Goal: Obtain resource: Download file/media

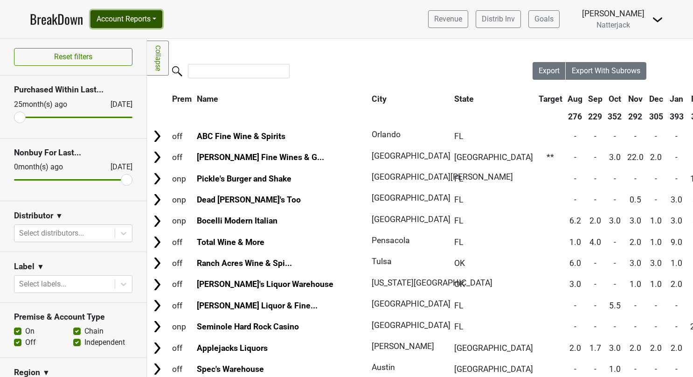
click at [162, 21] on button "Account Reports" at bounding box center [126, 19] width 72 height 18
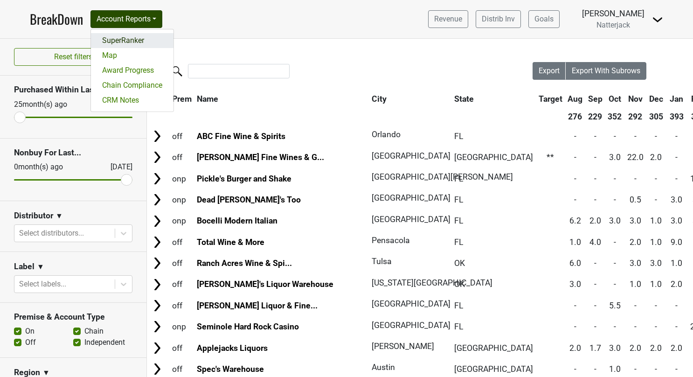
click at [127, 44] on link "SuperRanker" at bounding box center [132, 40] width 83 height 15
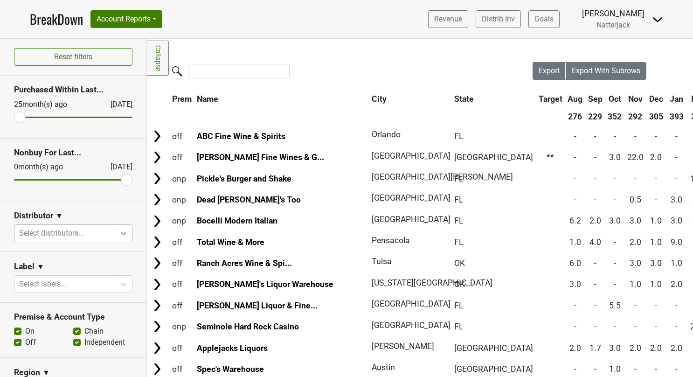
click at [119, 230] on icon at bounding box center [123, 233] width 9 height 9
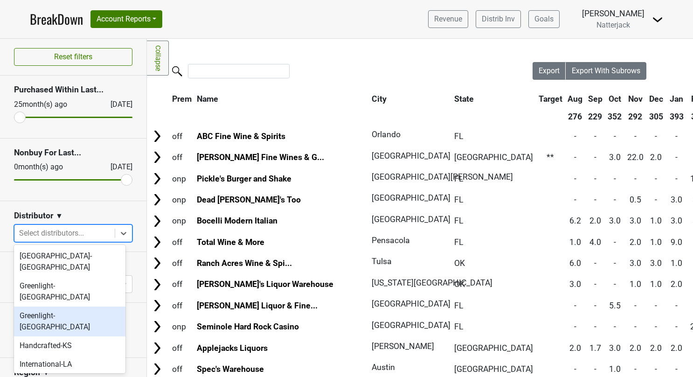
click at [66, 306] on div "Greenlight-TX" at bounding box center [69, 321] width 111 height 30
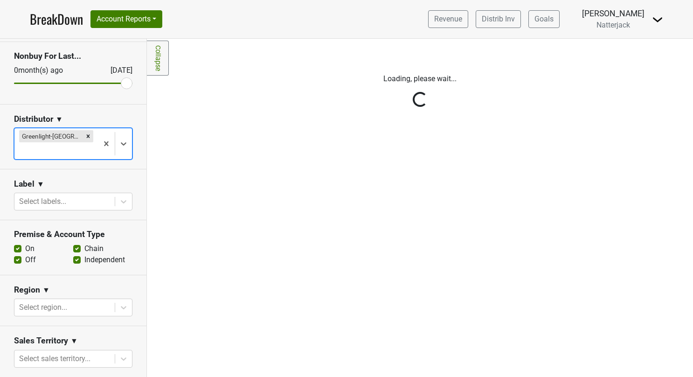
scroll to position [97, 0]
click at [60, 243] on div "On" at bounding box center [43, 248] width 59 height 11
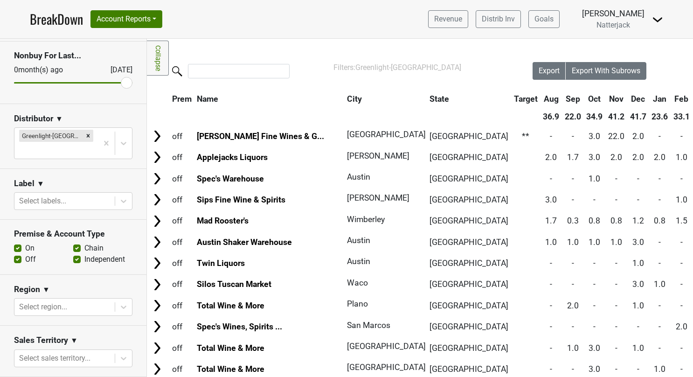
click at [25, 243] on label "On" at bounding box center [29, 248] width 9 height 11
click at [17, 243] on input "On" at bounding box center [17, 247] width 7 height 9
checkbox input "false"
click at [84, 243] on label "Chain" at bounding box center [93, 248] width 19 height 11
click at [74, 243] on input "Chain" at bounding box center [76, 247] width 7 height 9
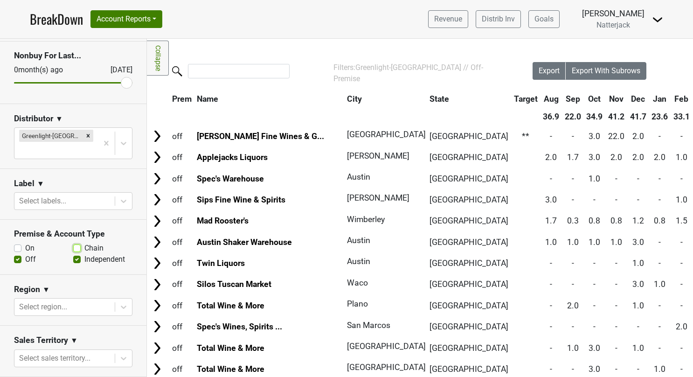
checkbox input "false"
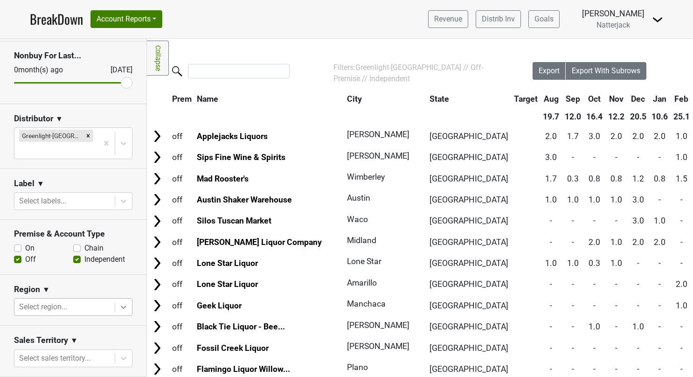
click at [119, 302] on icon at bounding box center [123, 306] width 9 height 9
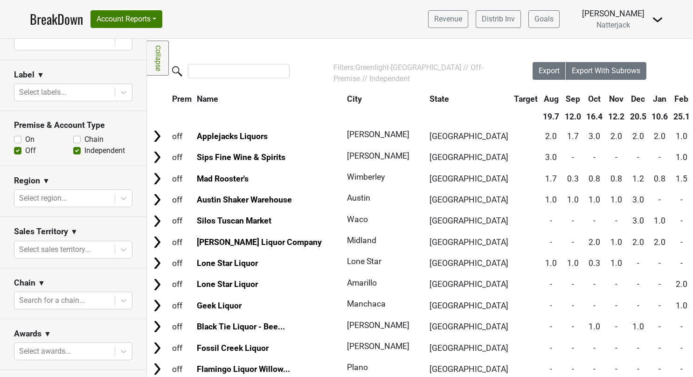
scroll to position [209, 0]
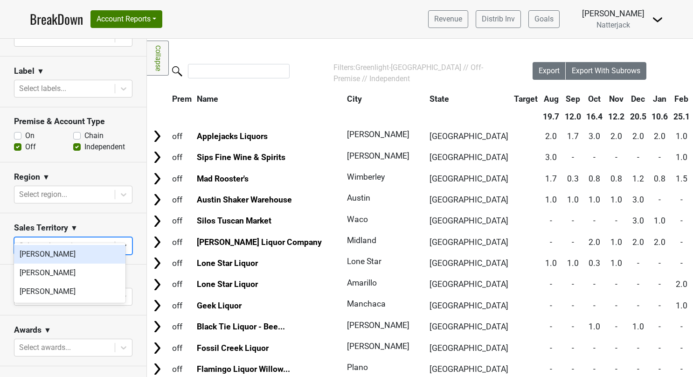
click at [119, 241] on icon at bounding box center [123, 245] width 9 height 9
click at [119, 292] on icon at bounding box center [123, 296] width 9 height 9
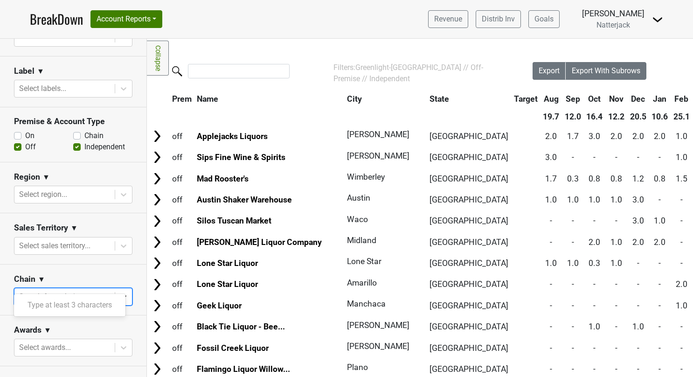
click at [119, 292] on icon at bounding box center [123, 296] width 9 height 9
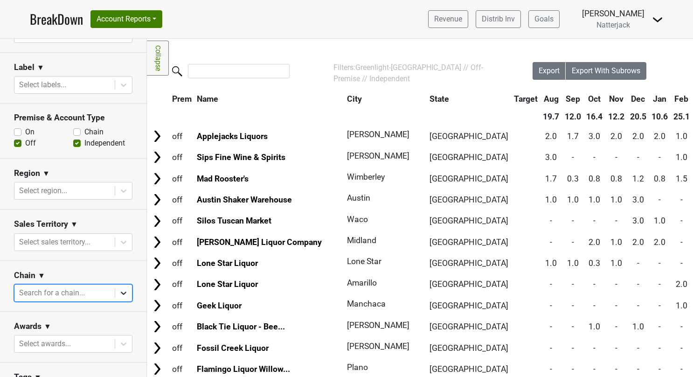
scroll to position [216, 0]
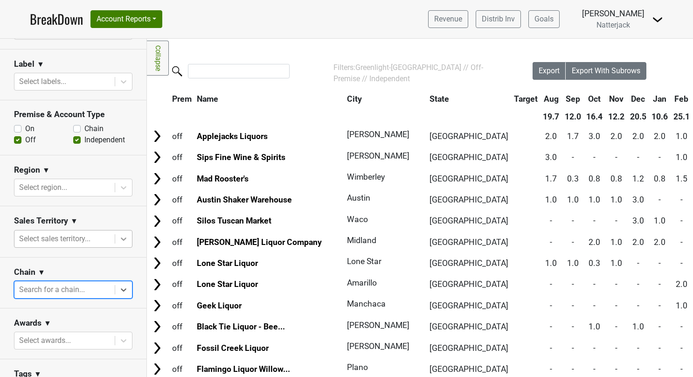
click at [119, 234] on icon at bounding box center [123, 238] width 9 height 9
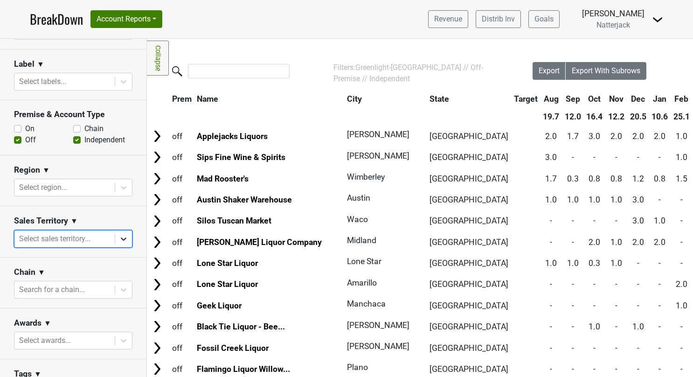
click at [119, 234] on icon at bounding box center [123, 238] width 9 height 9
click at [119, 183] on icon at bounding box center [123, 187] width 9 height 9
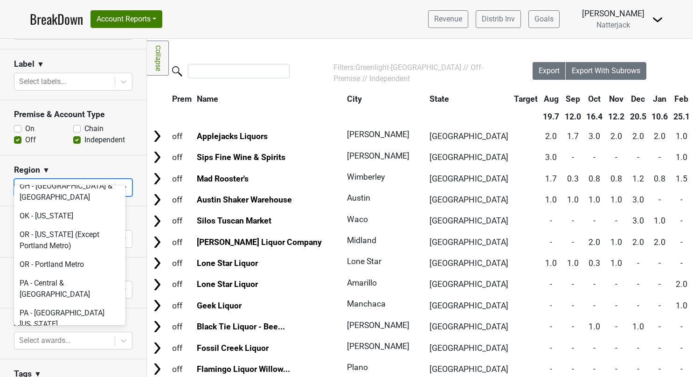
scroll to position [2492, 0]
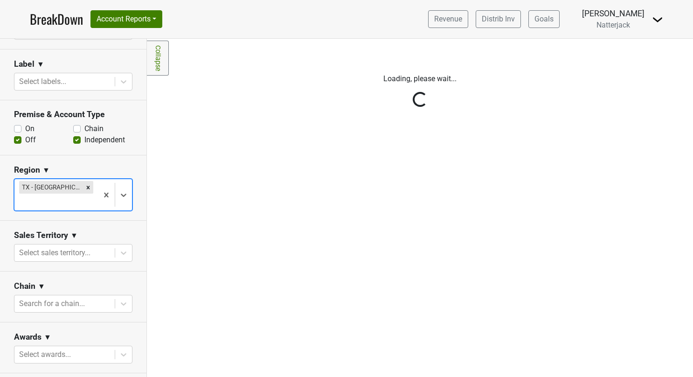
click at [119, 179] on div "Reset filters Purchased Within Last... 25 month(s) ago Sep '25 Nonbuy For Last.…" at bounding box center [73, 208] width 147 height 338
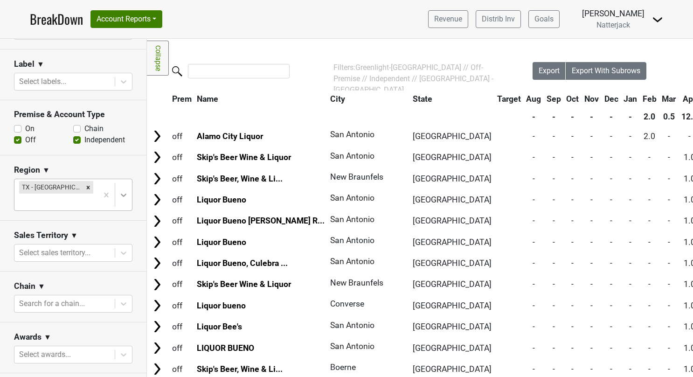
click at [121, 194] on icon at bounding box center [124, 195] width 6 height 3
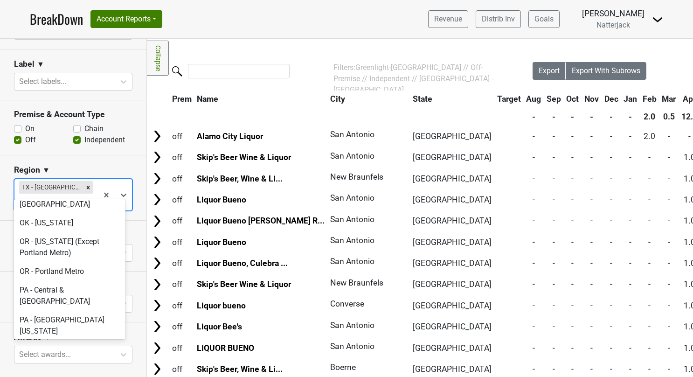
scroll to position [2491, 0]
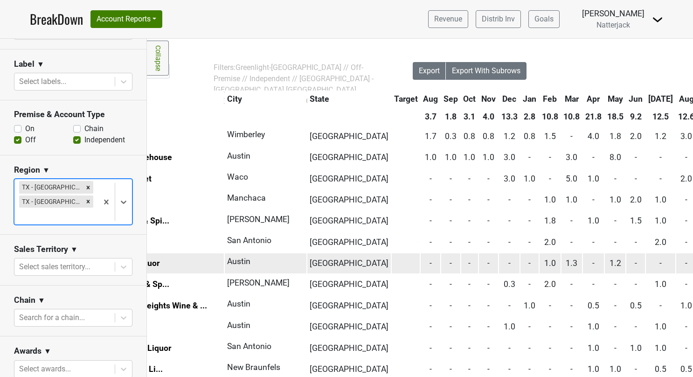
scroll to position [0, 120]
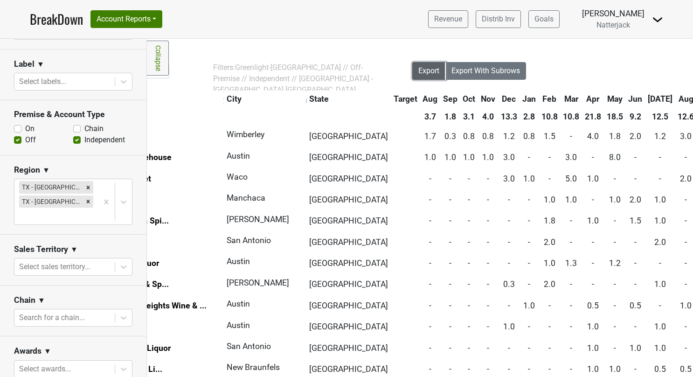
click at [427, 77] on button "Export" at bounding box center [429, 71] width 34 height 18
click at [85, 184] on icon "Remove TX - San Antonio & Southern TX" at bounding box center [88, 187] width 7 height 7
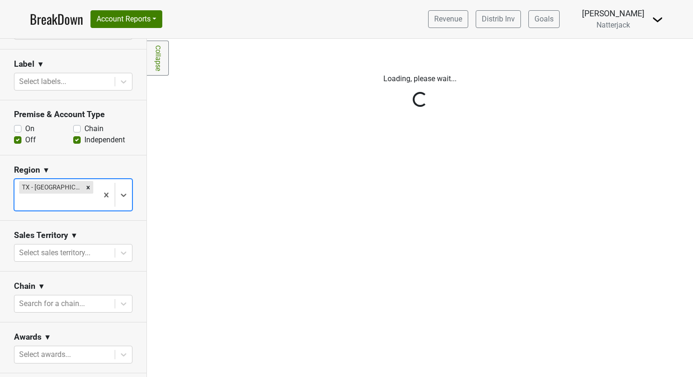
scroll to position [0, 0]
click at [82, 174] on div "Reset filters Purchased Within Last... 25 month(s) ago Sep '25 Nonbuy For Last.…" at bounding box center [73, 208] width 147 height 338
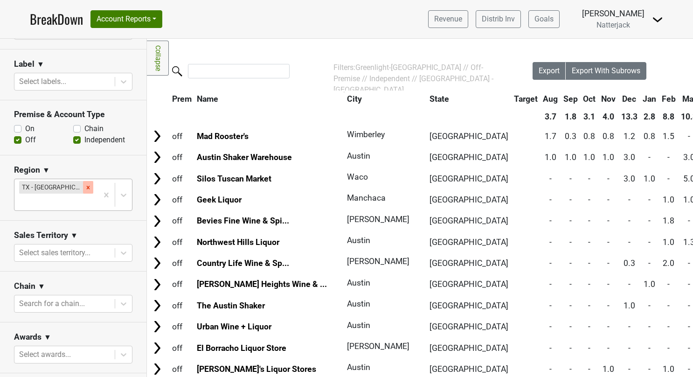
click at [87, 186] on icon "Remove TX - Greater Austin" at bounding box center [88, 187] width 3 height 3
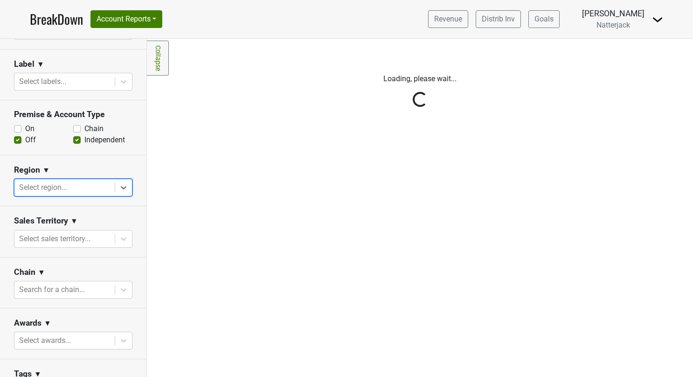
click at [118, 171] on div "Reset filters Purchased Within Last... 25 month(s) ago Sep '25 Nonbuy For Last.…" at bounding box center [73, 208] width 147 height 338
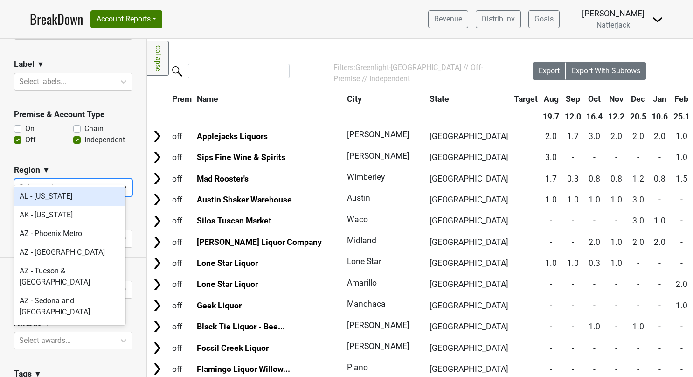
click at [121, 187] on icon at bounding box center [124, 188] width 6 height 3
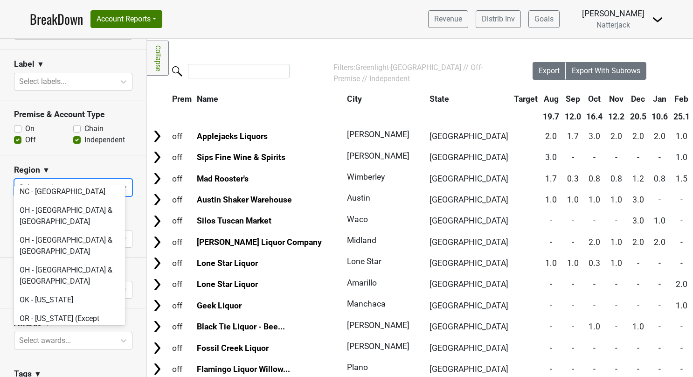
scroll to position [2393, 0]
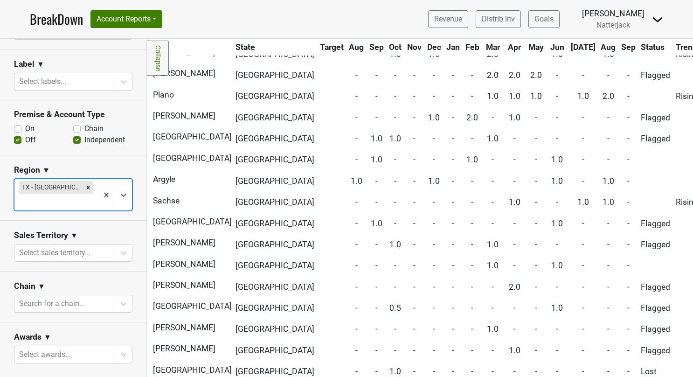
scroll to position [0, 180]
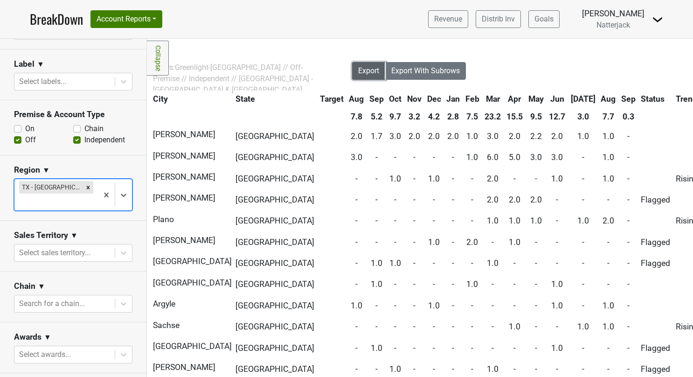
click at [360, 69] on span "Export" at bounding box center [368, 70] width 21 height 9
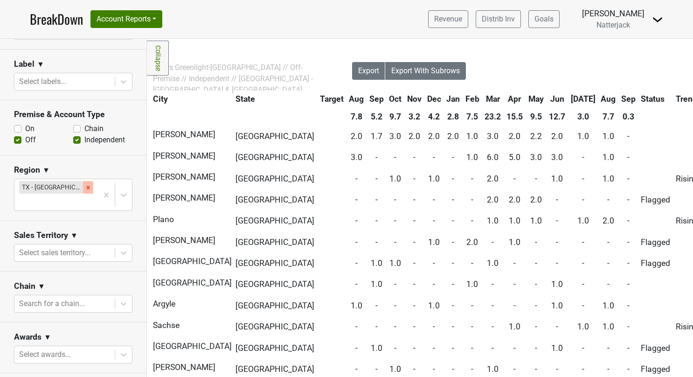
click at [87, 186] on icon "Remove TX - Dallas & Fort Worth" at bounding box center [88, 187] width 3 height 3
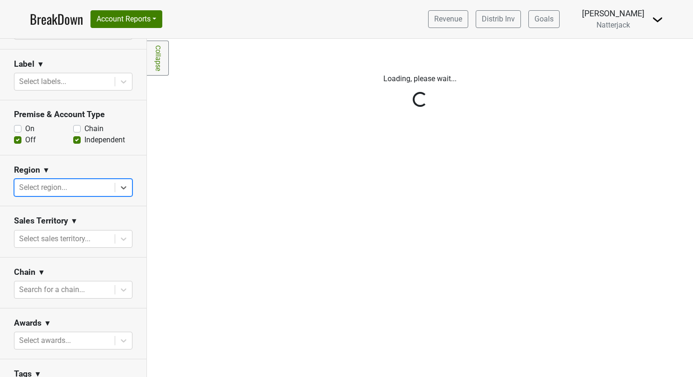
click at [113, 173] on div "Reset filters Purchased Within Last... 25 month(s) ago Sep '25 Nonbuy For Last.…" at bounding box center [73, 208] width 147 height 338
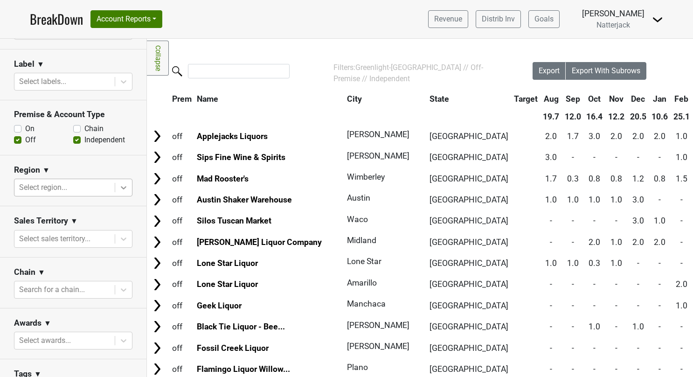
click at [119, 183] on icon at bounding box center [123, 187] width 9 height 9
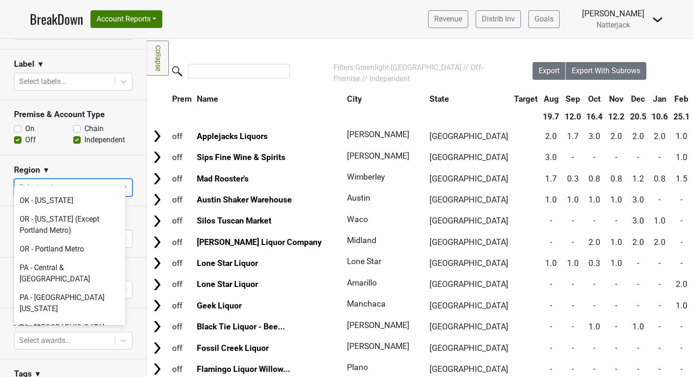
scroll to position [2492, 0]
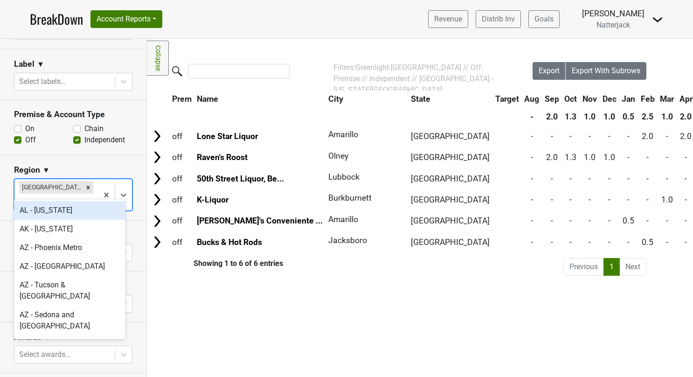
click at [121, 194] on icon at bounding box center [124, 195] width 6 height 3
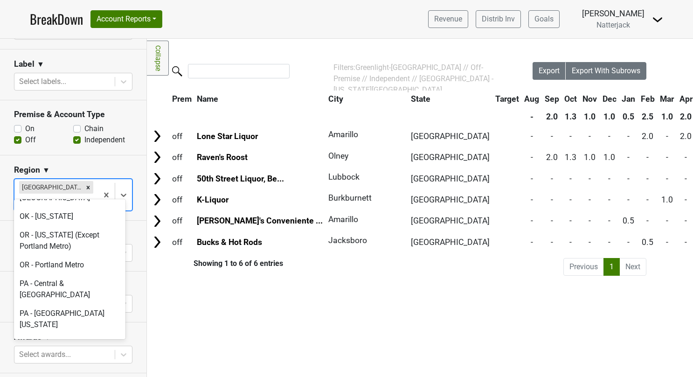
scroll to position [2491, 0]
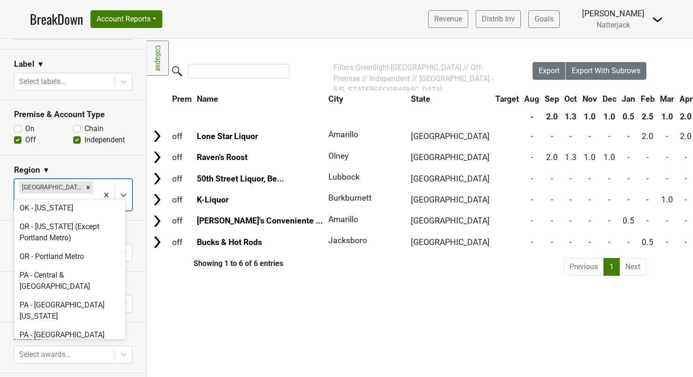
click at [62, 195] on section "Region ▼ option TX - Texas Panhandle, selected. option TX - West Texas focused,…" at bounding box center [73, 187] width 146 height 65
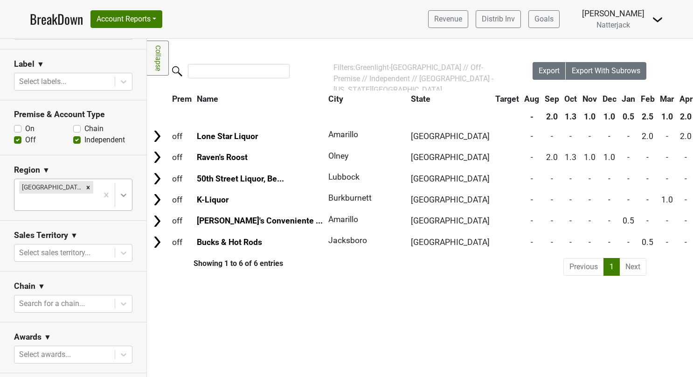
click at [119, 190] on icon at bounding box center [123, 194] width 9 height 9
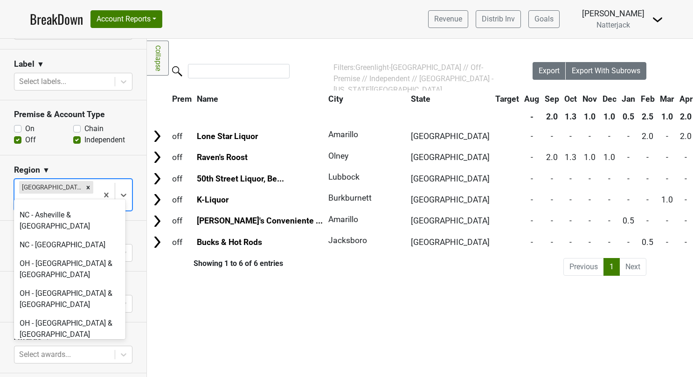
scroll to position [2368, 0]
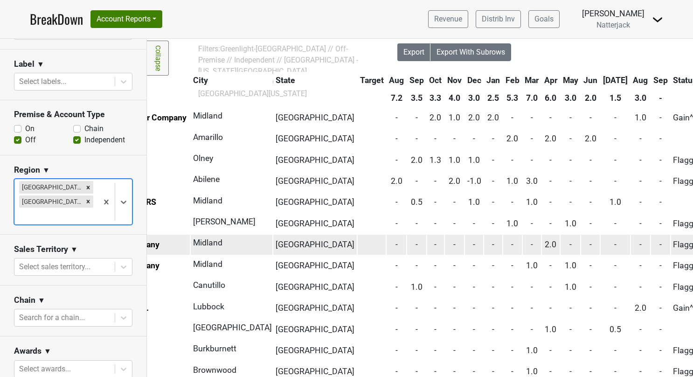
scroll to position [18, 135]
